Goal: Transaction & Acquisition: Purchase product/service

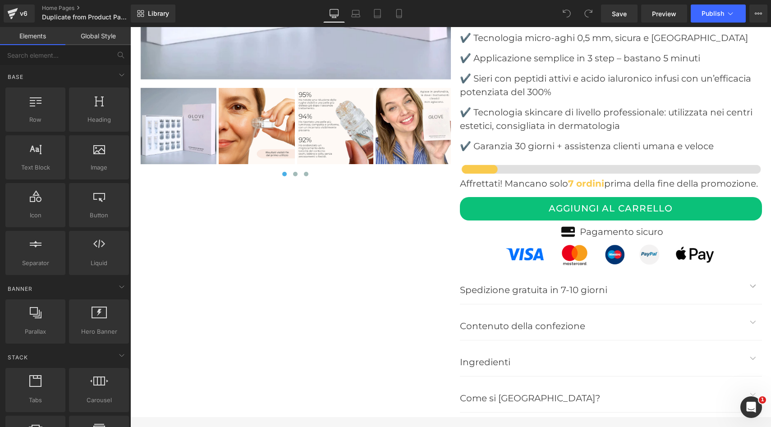
scroll to position [3540, 0]
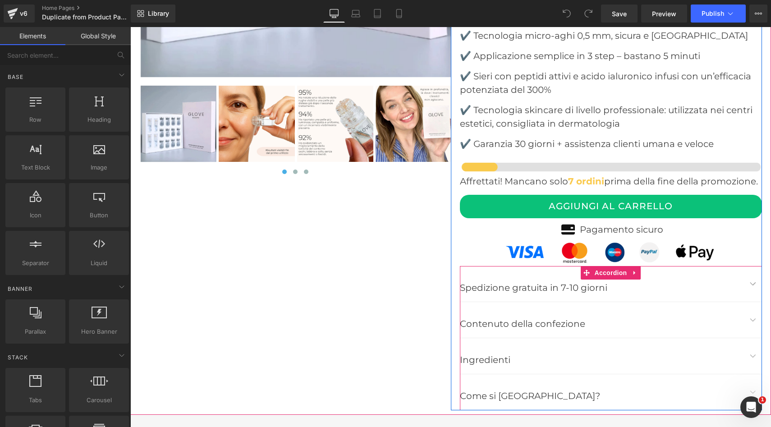
click at [753, 286] on span "button" at bounding box center [753, 286] width 0 height 0
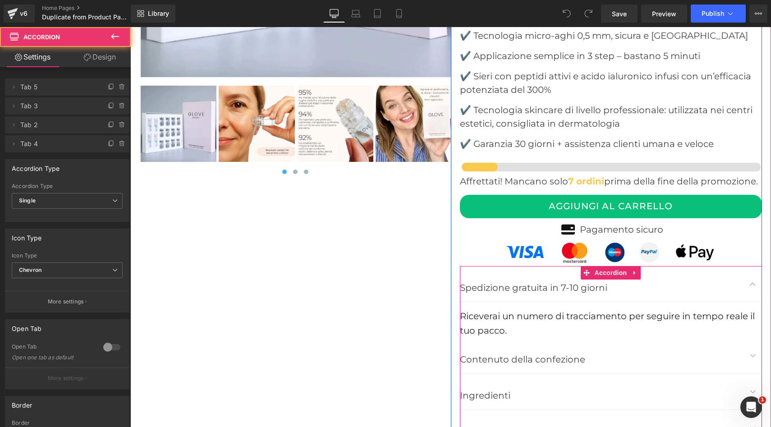
click at [752, 270] on button "button" at bounding box center [753, 284] width 18 height 36
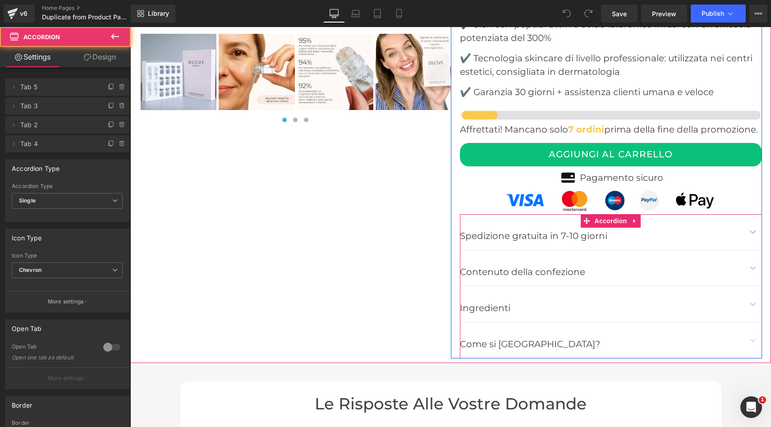
scroll to position [3593, 0]
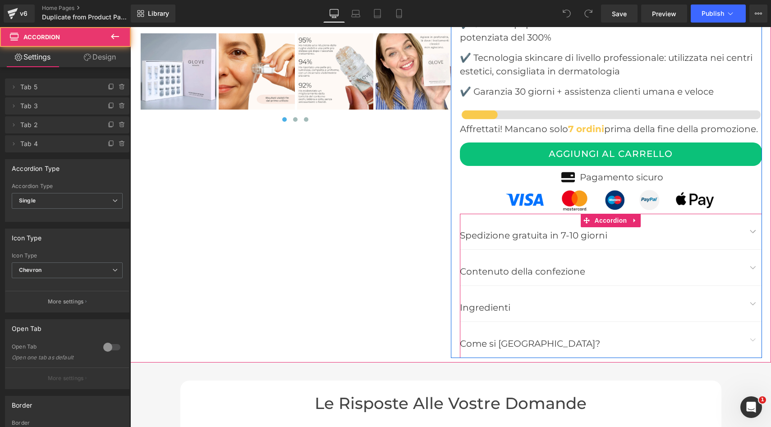
click at [754, 252] on button "button" at bounding box center [753, 268] width 18 height 36
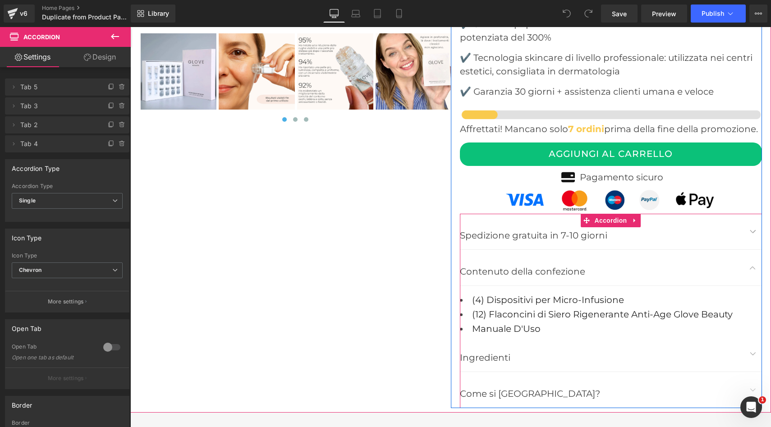
click at [754, 252] on button "button" at bounding box center [753, 268] width 18 height 36
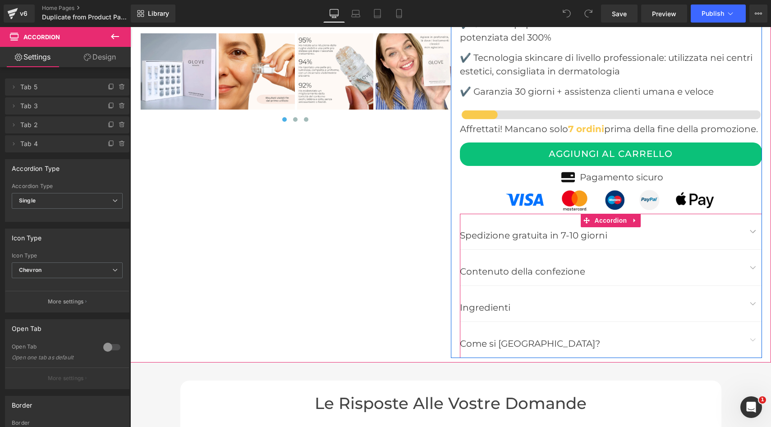
click at [753, 306] on span "button" at bounding box center [753, 306] width 0 height 0
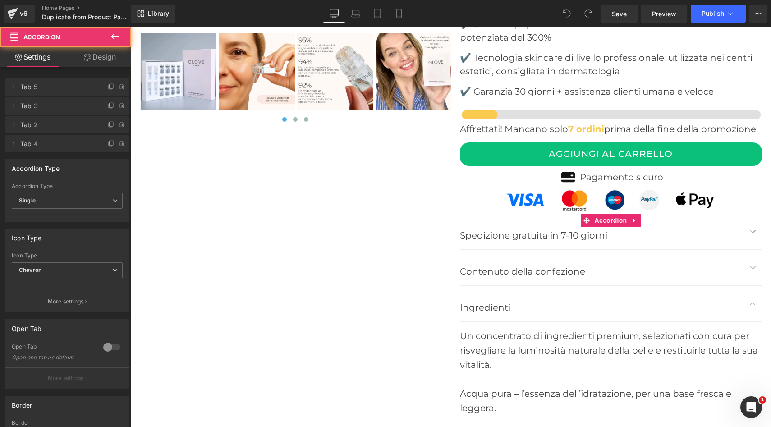
click at [753, 306] on span "button" at bounding box center [753, 306] width 0 height 0
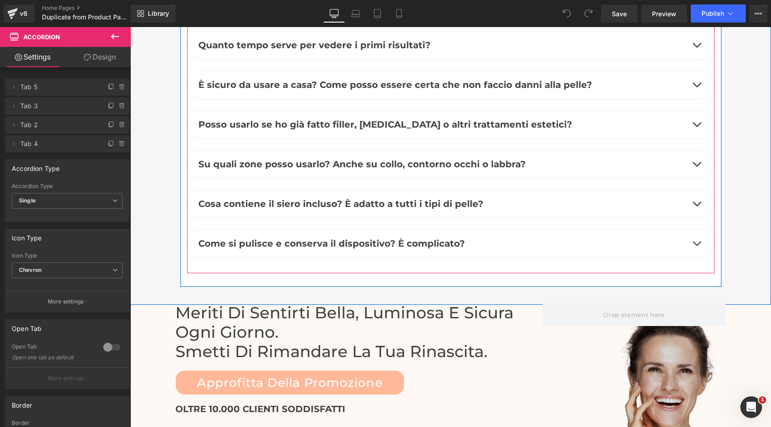
scroll to position [4034, 0]
click at [697, 192] on button "button" at bounding box center [696, 203] width 18 height 28
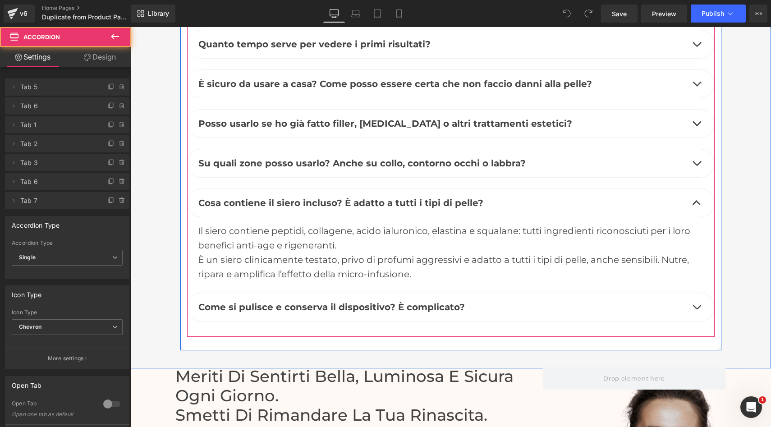
click at [697, 192] on button "button" at bounding box center [696, 203] width 18 height 28
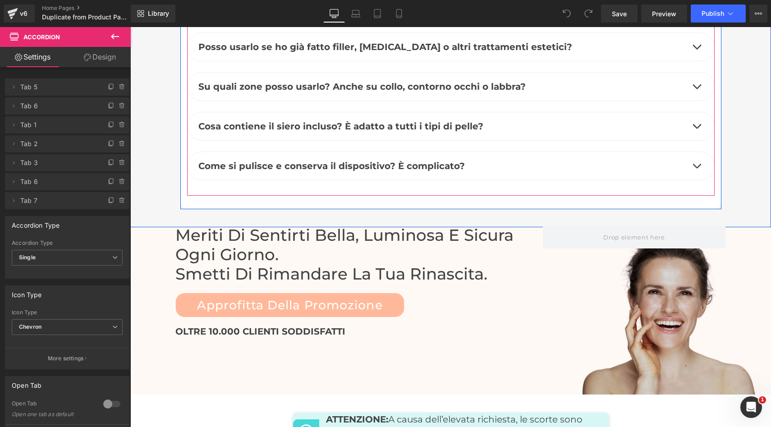
scroll to position [4112, 0]
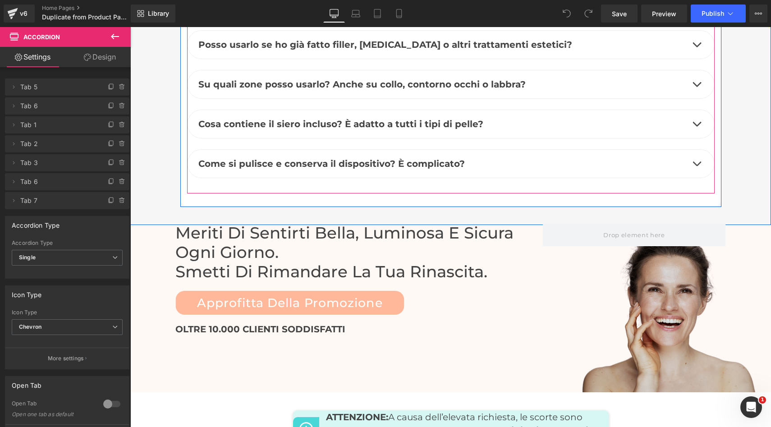
click at [698, 150] on button "button" at bounding box center [696, 164] width 18 height 28
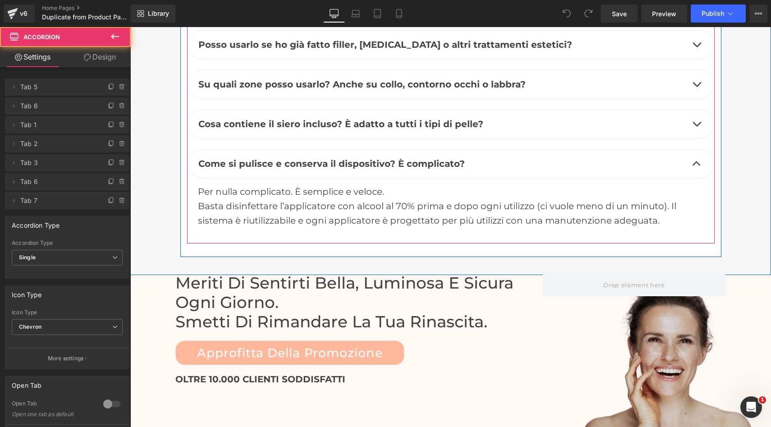
click at [698, 150] on button "button" at bounding box center [696, 164] width 18 height 28
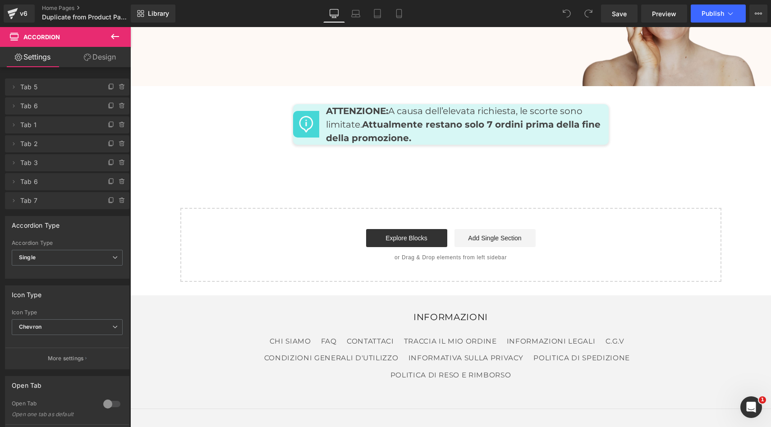
scroll to position [4454, 0]
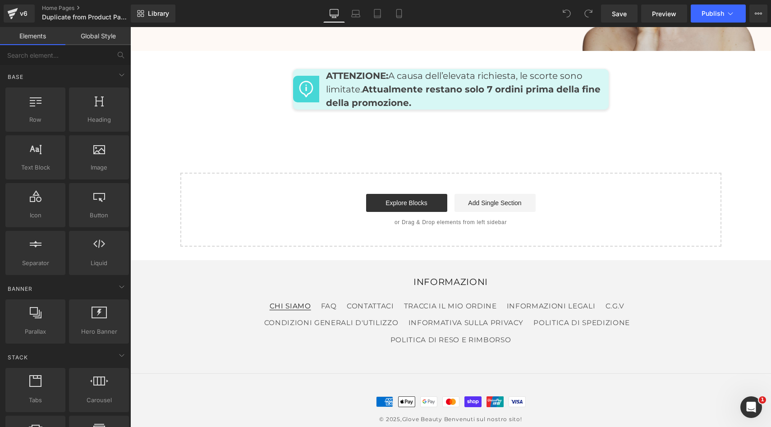
click at [299, 300] on link "CHI SIAMO" at bounding box center [290, 307] width 41 height 14
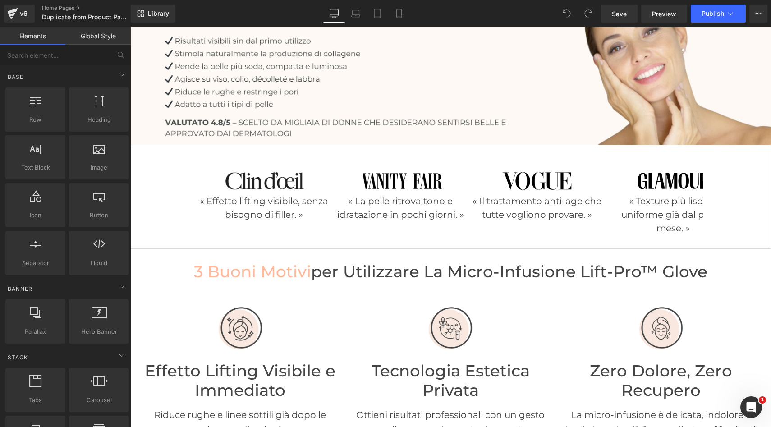
scroll to position [0, 0]
